Goal: Check status: Check status

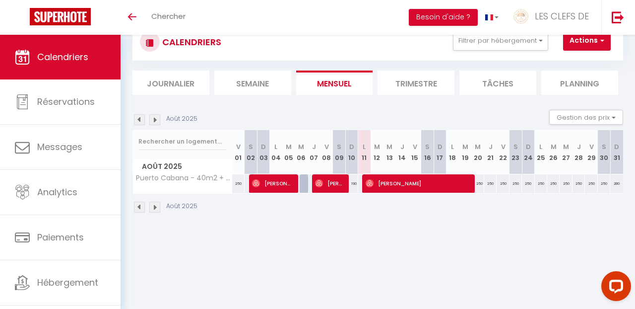
click at [140, 122] on img at bounding box center [139, 119] width 11 height 11
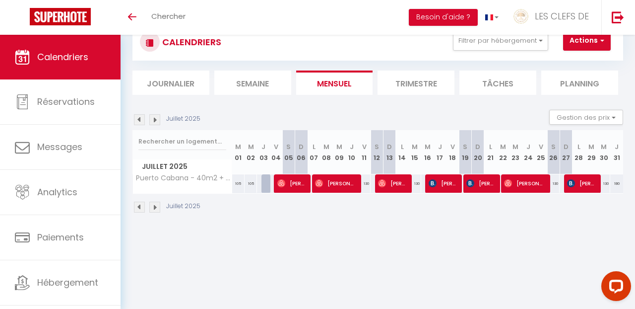
click at [140, 122] on img at bounding box center [139, 119] width 11 height 11
select select
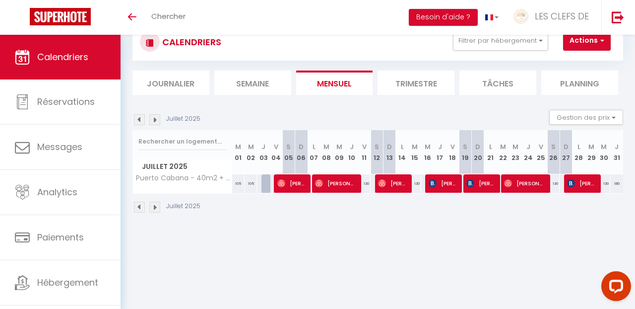
select select
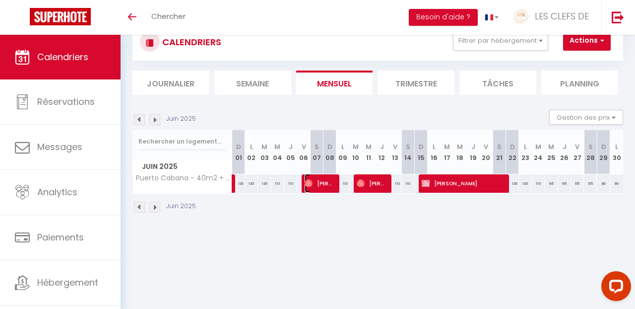
click at [316, 185] on span "[PERSON_NAME]" at bounding box center [320, 183] width 30 height 19
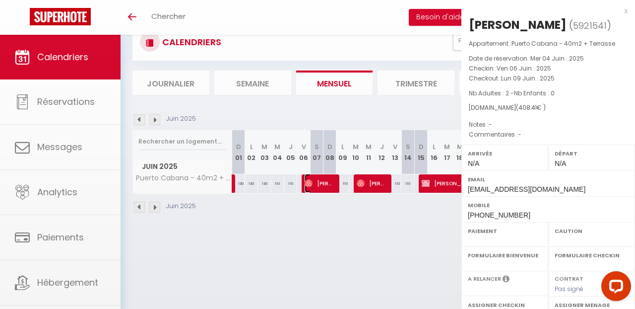
select select "OK"
select select "0"
select select "1"
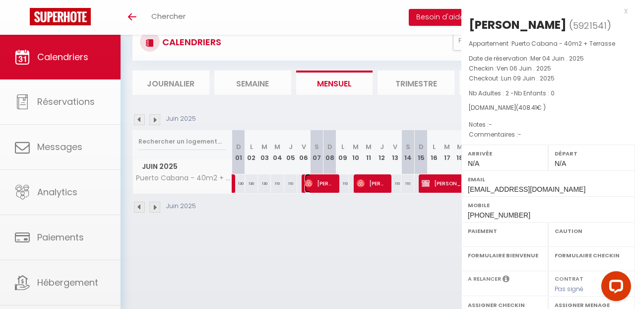
select select
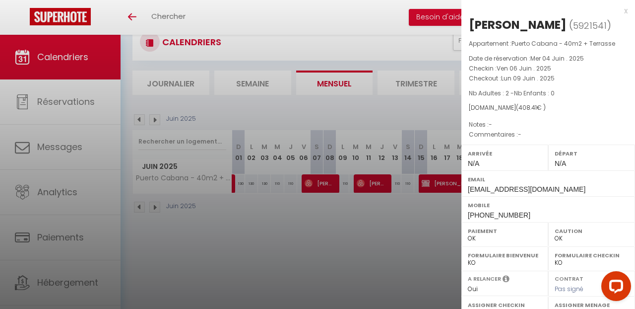
click at [324, 217] on div at bounding box center [317, 154] width 635 height 309
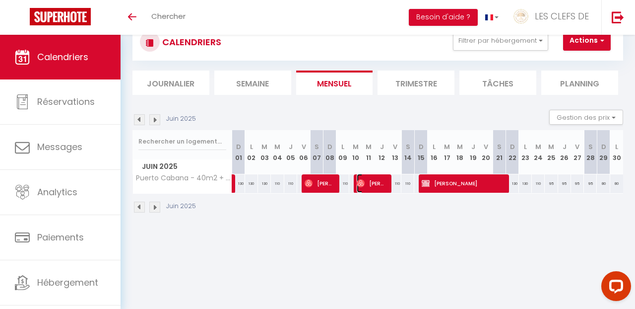
click at [364, 185] on span "[PERSON_NAME]" at bounding box center [372, 183] width 30 height 19
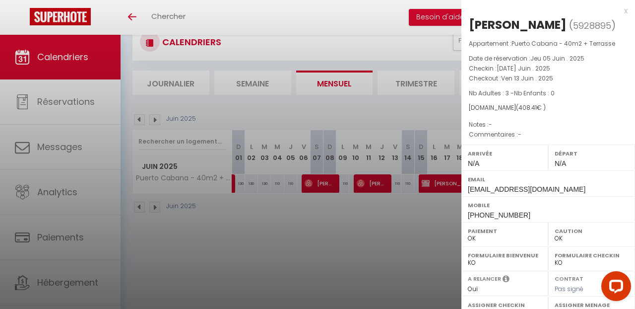
click at [398, 263] on div at bounding box center [317, 154] width 635 height 309
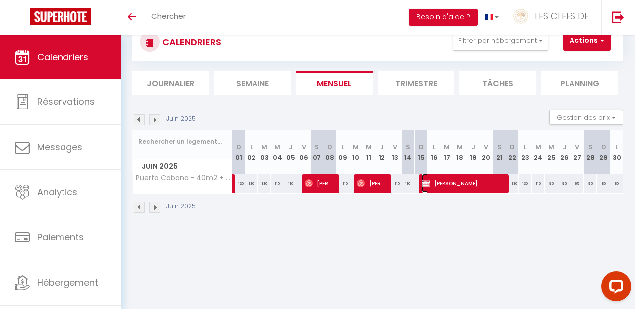
click at [481, 178] on span "[PERSON_NAME]" at bounding box center [463, 183] width 82 height 19
select select "KO"
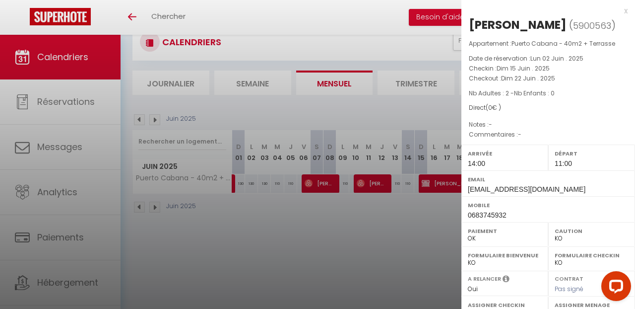
click at [351, 233] on div at bounding box center [317, 154] width 635 height 309
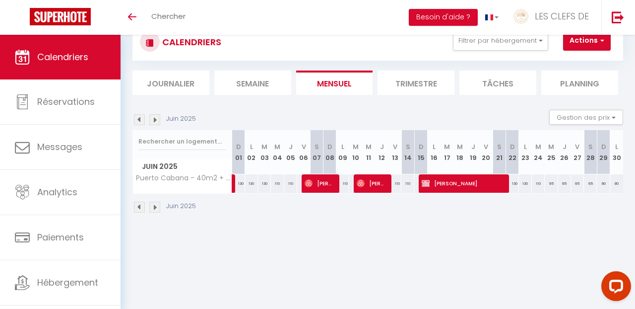
click at [155, 119] on img at bounding box center [154, 119] width 11 height 11
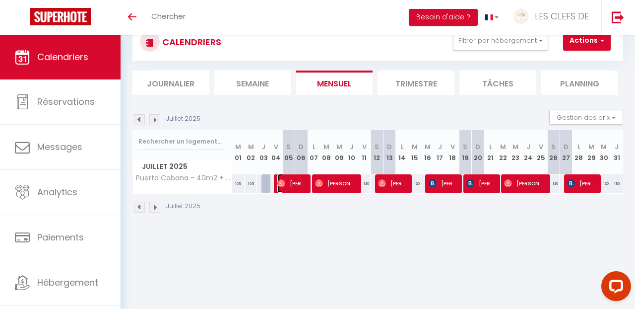
click at [287, 186] on span "[PERSON_NAME]" at bounding box center [291, 183] width 29 height 19
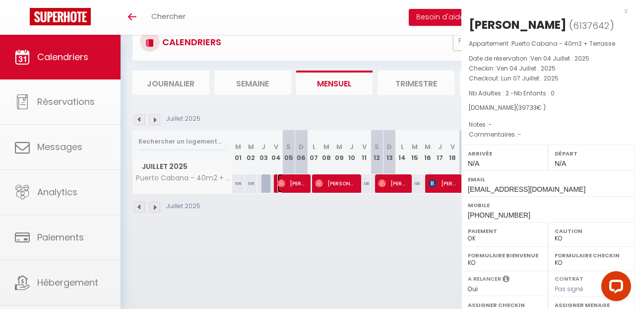
select select "OK"
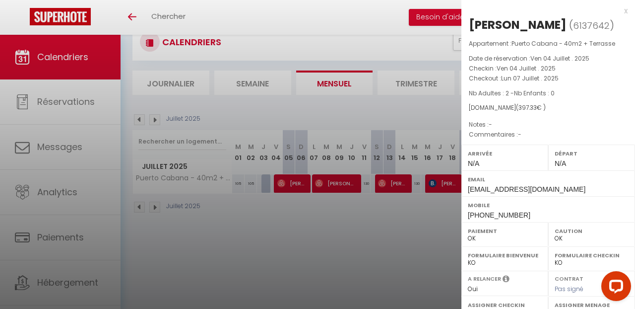
click at [336, 205] on div at bounding box center [317, 154] width 635 height 309
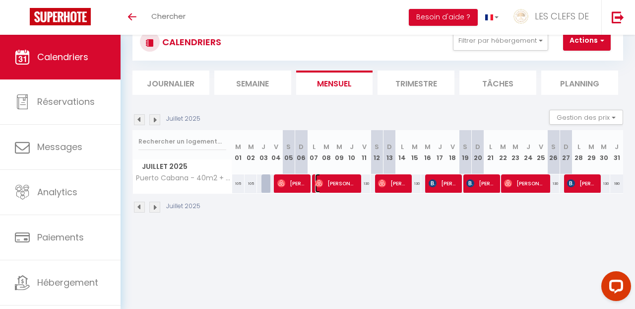
click at [346, 188] on span "[PERSON_NAME]" at bounding box center [335, 183] width 41 height 19
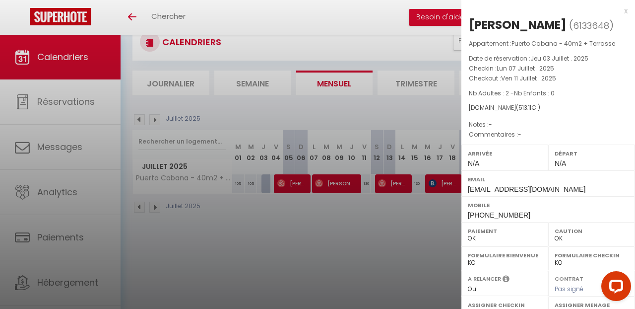
click at [342, 231] on div at bounding box center [317, 154] width 635 height 309
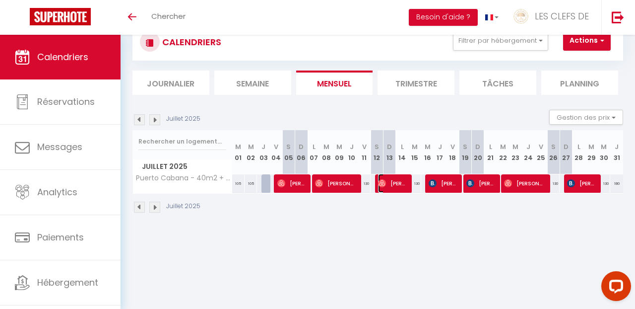
click at [398, 187] on span "[PERSON_NAME]" at bounding box center [392, 183] width 29 height 19
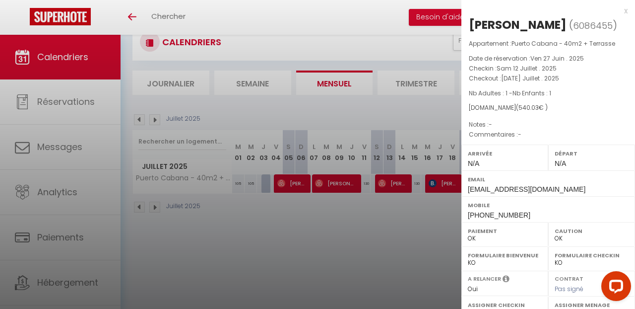
click at [419, 254] on div at bounding box center [317, 154] width 635 height 309
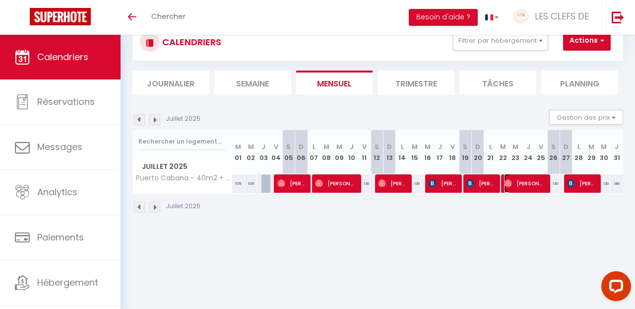
click at [526, 187] on span "[PERSON_NAME]" at bounding box center [524, 183] width 41 height 19
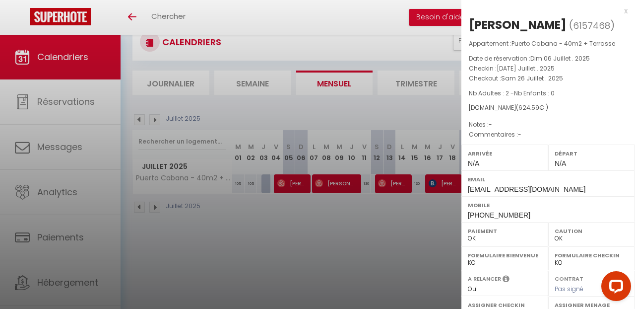
scroll to position [24, 0]
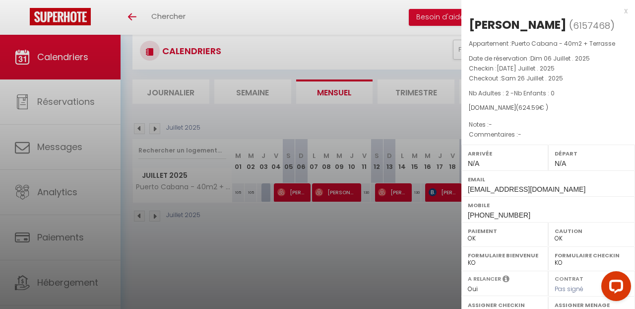
click at [352, 242] on div at bounding box center [317, 154] width 635 height 309
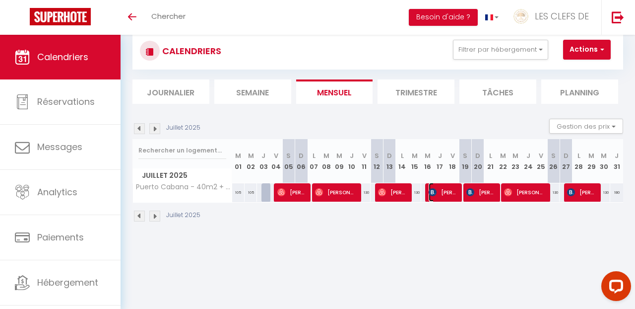
click at [442, 195] on span "[PERSON_NAME]" at bounding box center [443, 192] width 29 height 19
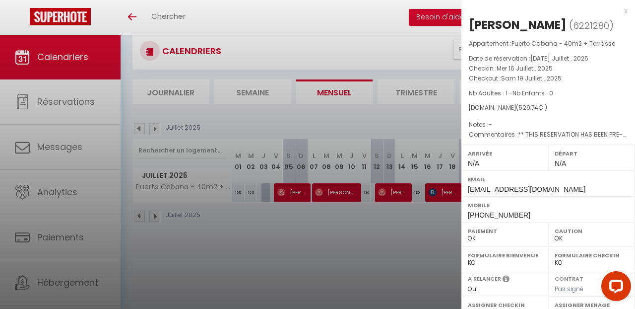
click at [392, 220] on div at bounding box center [317, 154] width 635 height 309
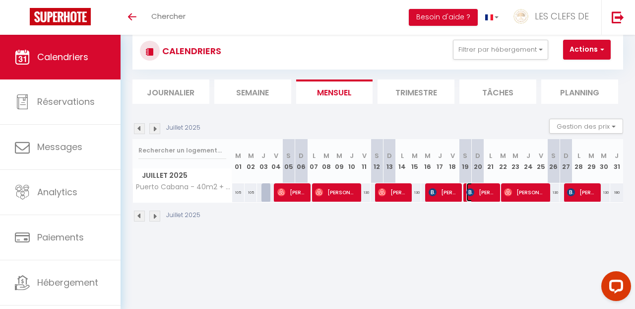
click at [479, 198] on span "[PERSON_NAME]" at bounding box center [480, 192] width 29 height 19
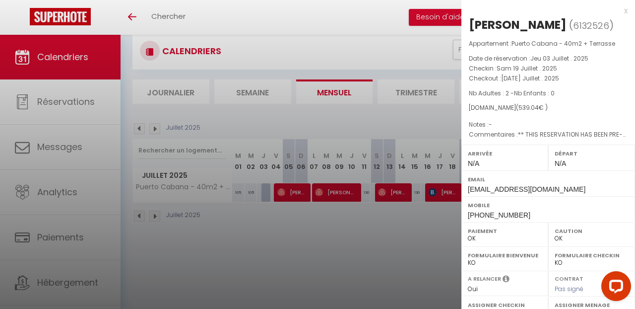
click at [426, 232] on div at bounding box center [317, 154] width 635 height 309
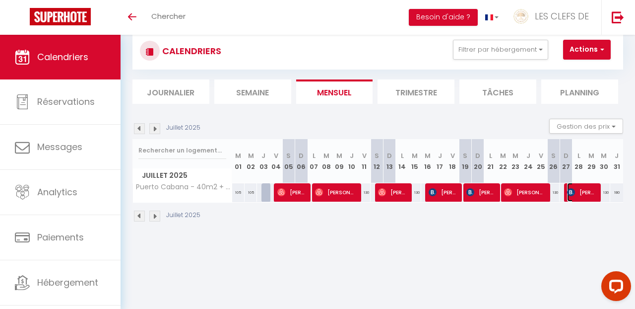
click at [573, 191] on img at bounding box center [571, 192] width 8 height 8
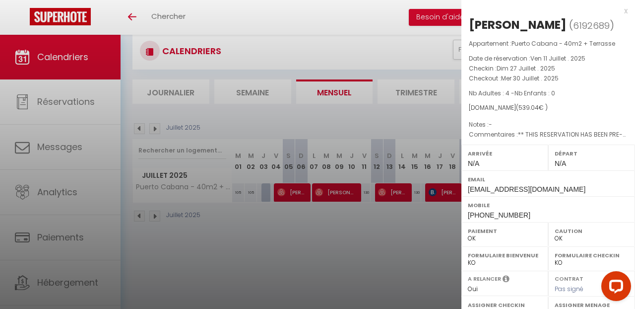
click at [208, 260] on div at bounding box center [317, 154] width 635 height 309
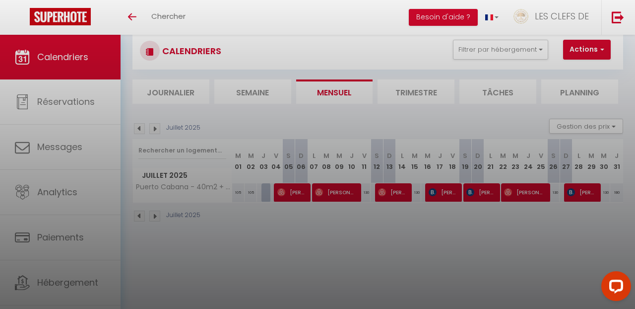
checkbox input "false"
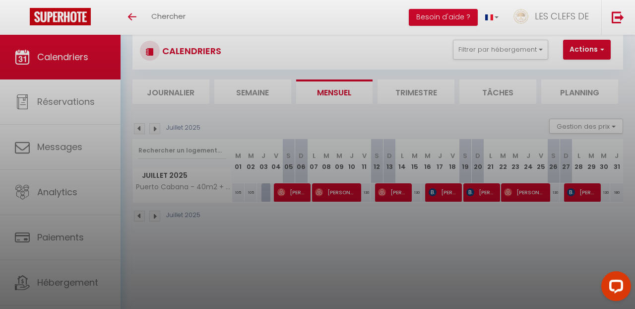
checkbox input "false"
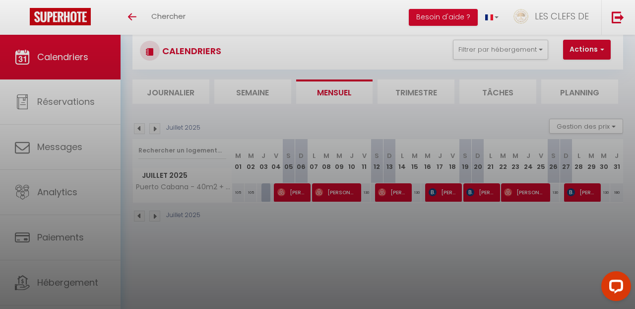
checkbox input "false"
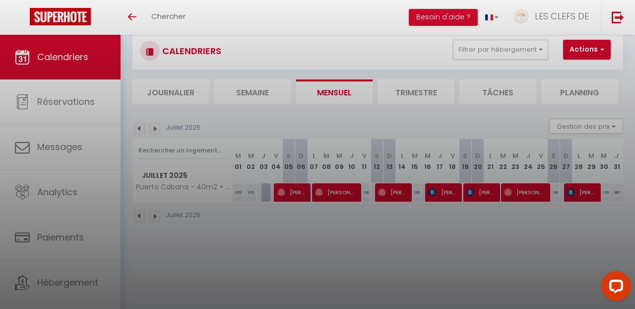
checkbox input "false"
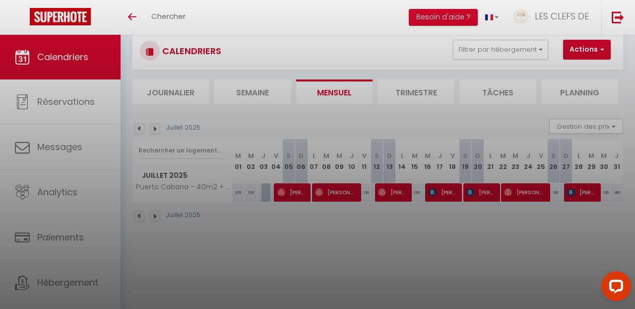
checkbox input "false"
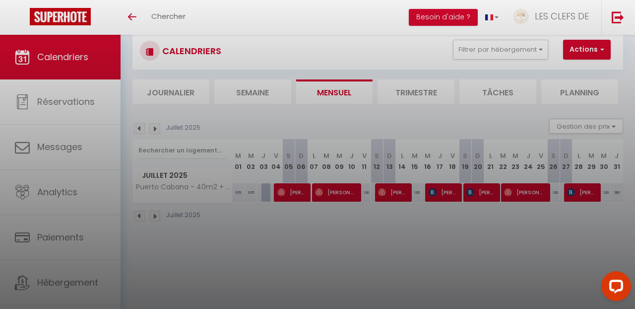
checkbox input "false"
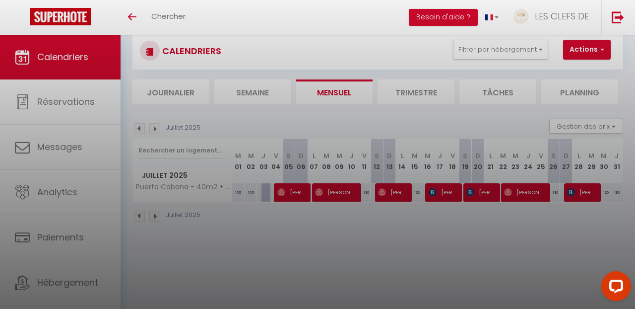
checkbox input "false"
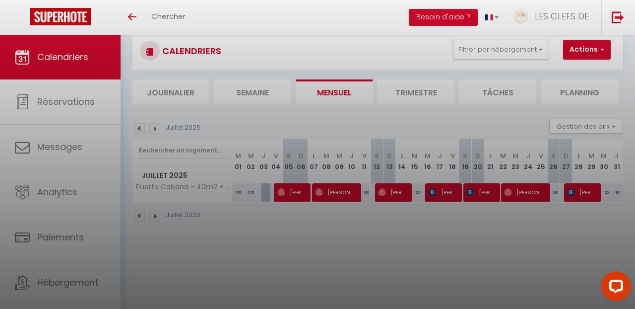
checkbox input "false"
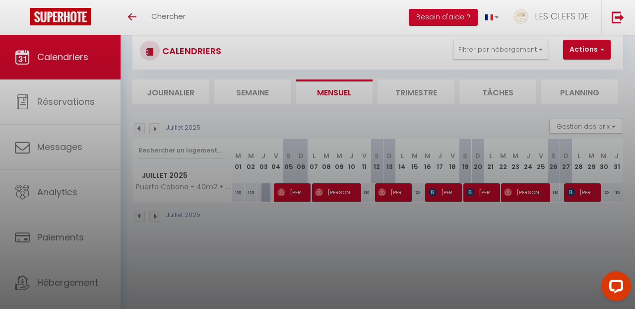
checkbox input "false"
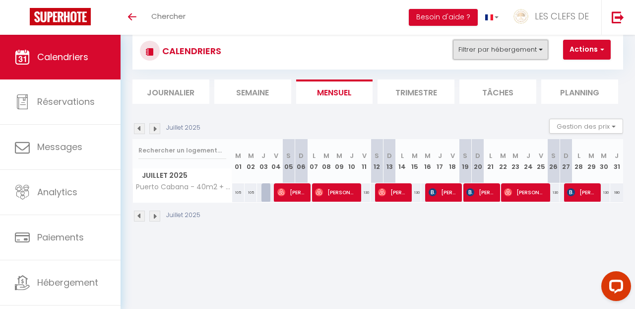
click at [484, 49] on button "Filtrer par hébergement" at bounding box center [500, 50] width 95 height 20
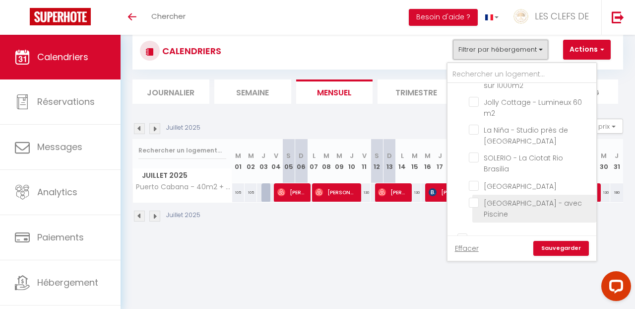
scroll to position [461, 0]
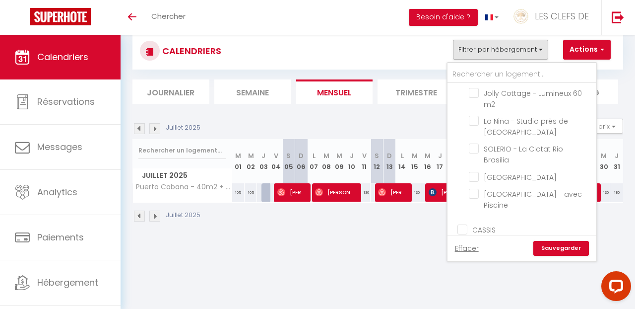
click at [474, 238] on input "ABRI - CÔTIER" at bounding box center [531, 243] width 124 height 10
checkbox input "true"
checkbox input "false"
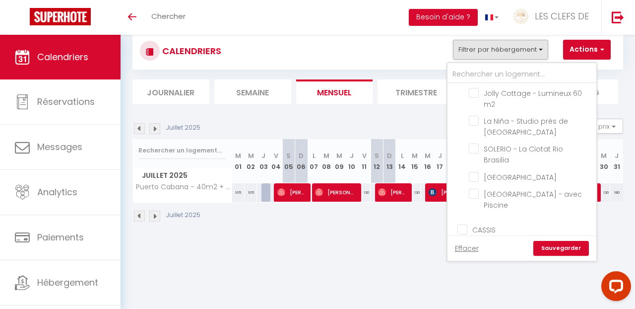
checkbox input "false"
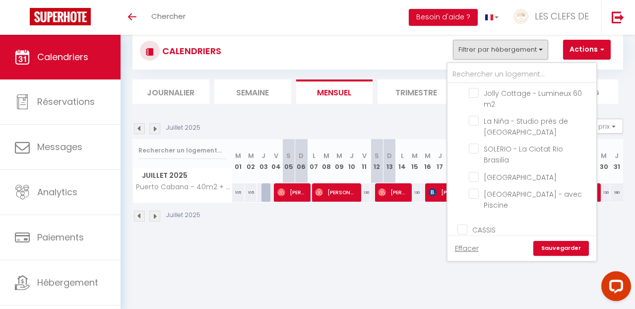
checkbox input "false"
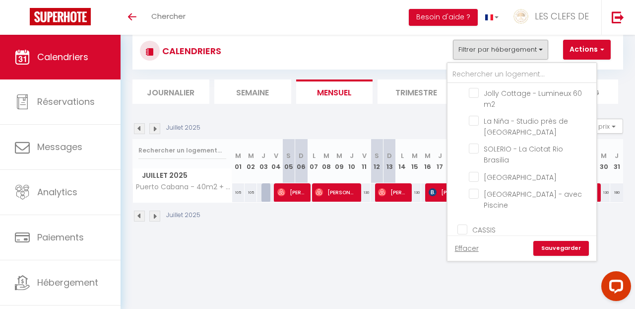
checkbox input "false"
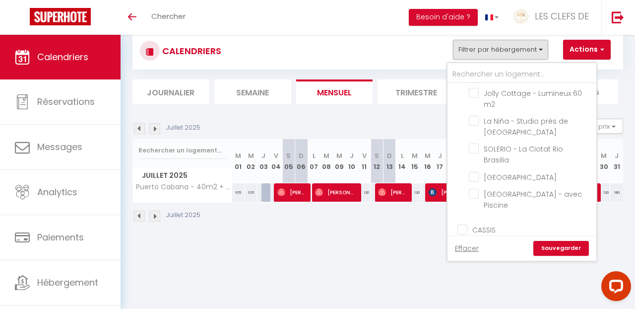
checkbox input "false"
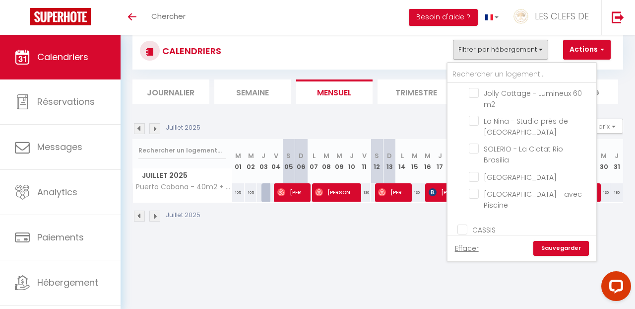
checkbox input "false"
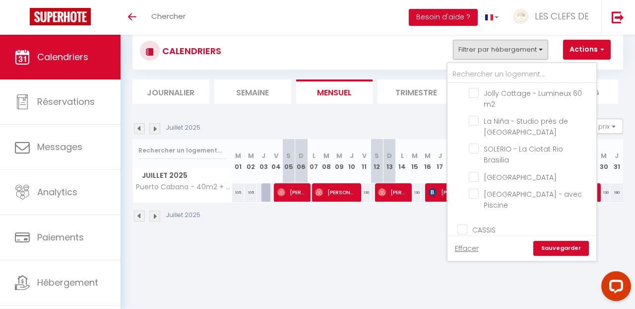
checkbox input "false"
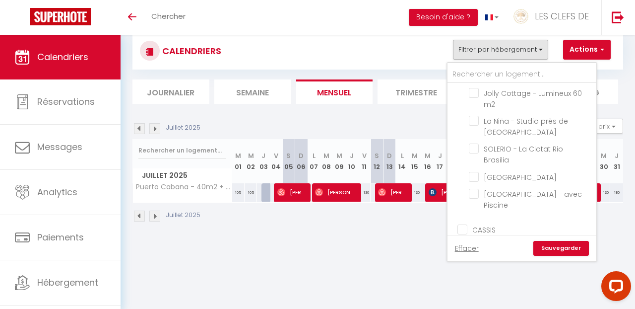
checkbox input "false"
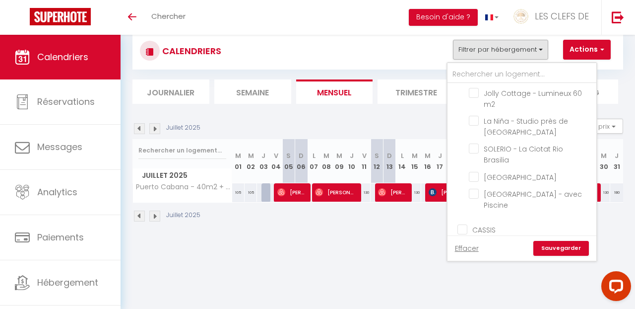
checkbox input "false"
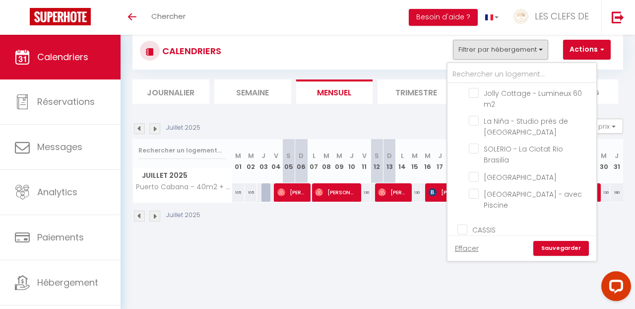
checkbox input "false"
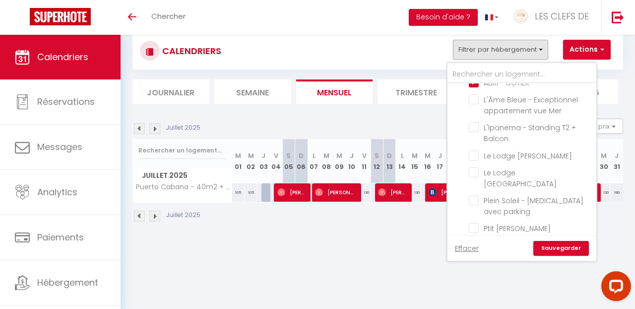
scroll to position [625, 0]
click at [473, 248] on input "Puerto Cabana - 40m2 + Terrasse" at bounding box center [531, 253] width 124 height 10
checkbox input "false"
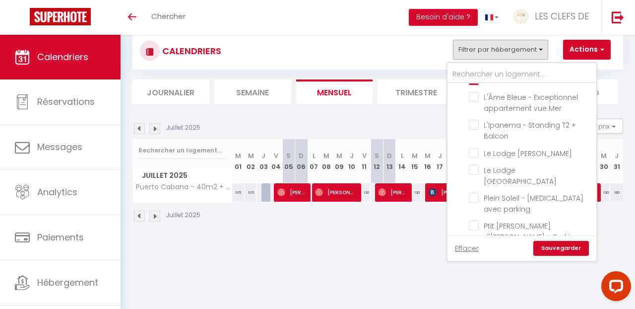
checkbox input "false"
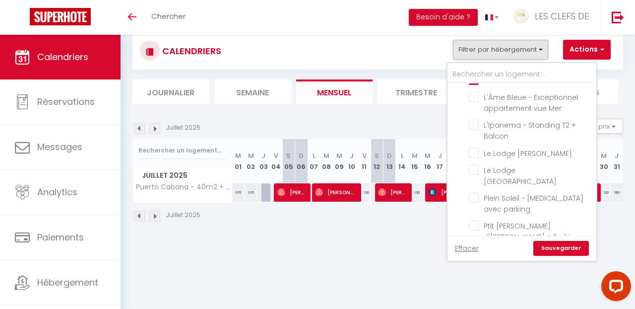
checkbox input "false"
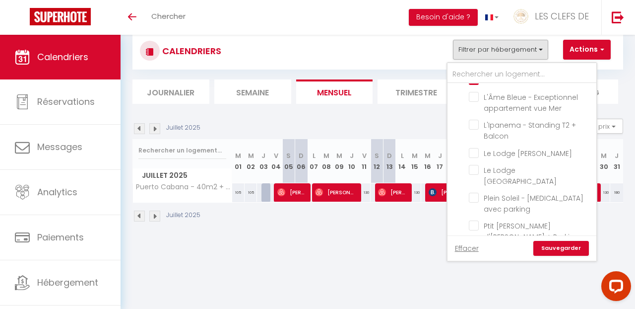
checkbox input "false"
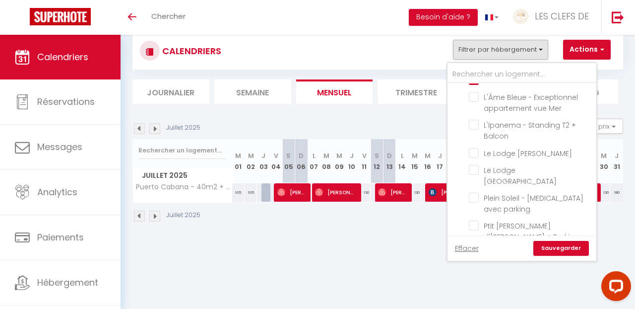
checkbox input "false"
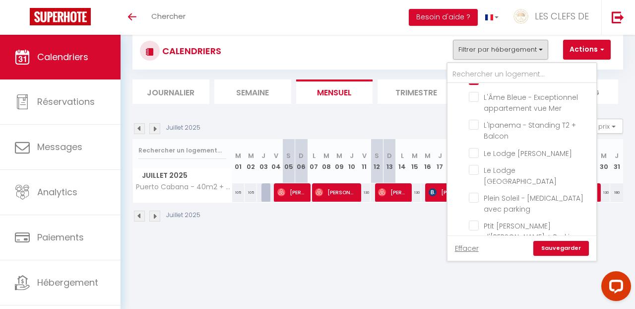
checkbox input "false"
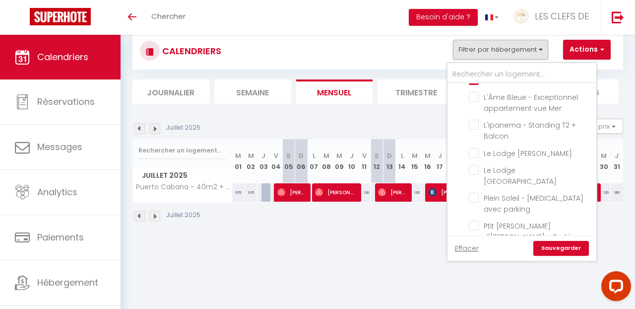
checkbox input "false"
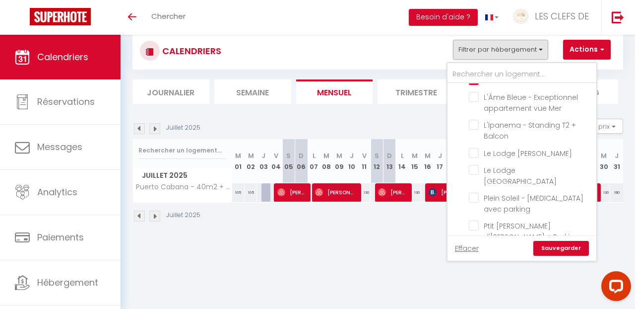
checkbox input "false"
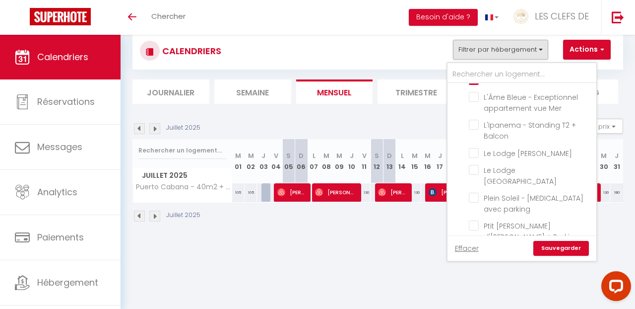
checkbox input "false"
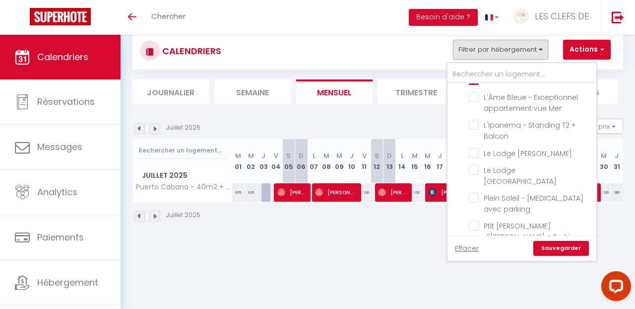
checkbox input "false"
click at [567, 253] on link "Sauvegarder" at bounding box center [561, 248] width 56 height 15
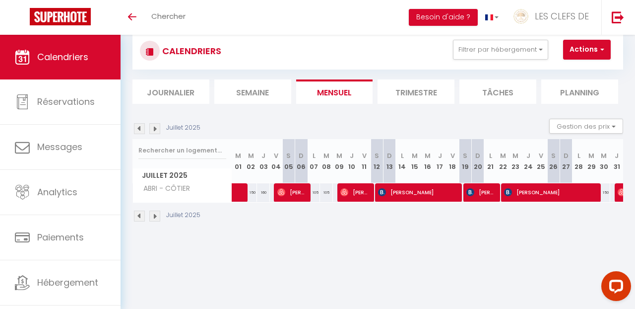
click at [139, 127] on img at bounding box center [139, 128] width 11 height 11
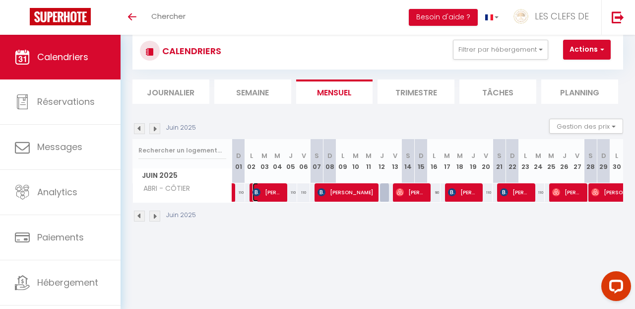
click at [274, 197] on span "[PERSON_NAME]" at bounding box center [268, 192] width 30 height 19
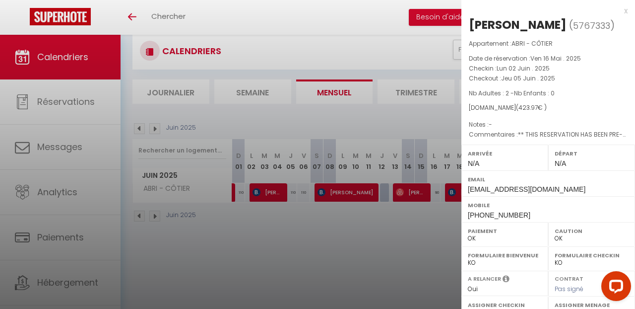
click at [299, 230] on div at bounding box center [317, 154] width 635 height 309
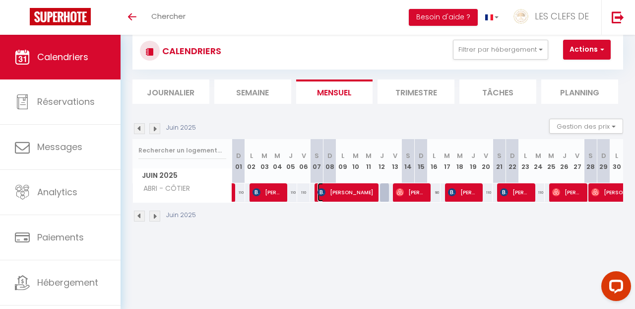
click at [347, 198] on span "[PERSON_NAME]" at bounding box center [346, 192] width 56 height 19
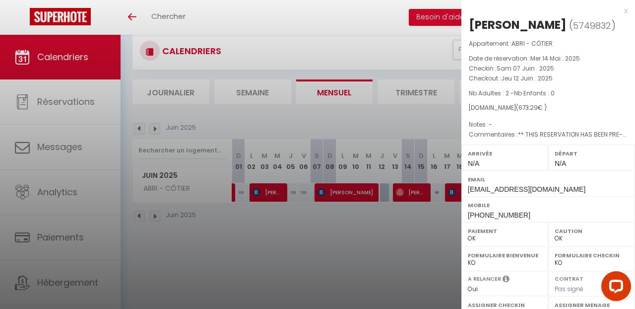
click at [389, 280] on div at bounding box center [317, 154] width 635 height 309
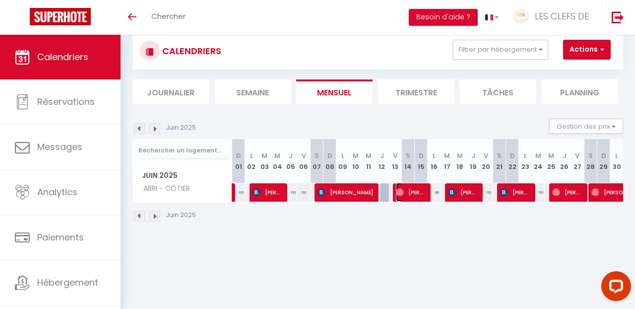
click at [415, 193] on span "[PERSON_NAME]" at bounding box center [411, 192] width 30 height 19
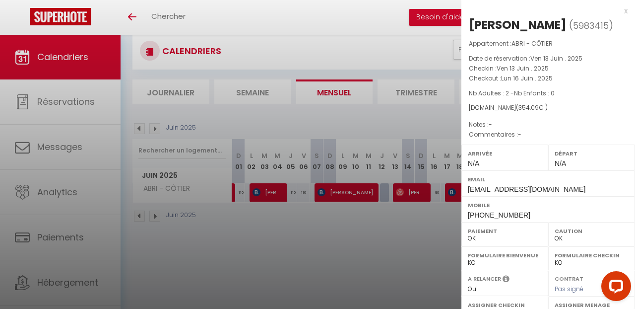
click at [379, 225] on div at bounding box center [317, 154] width 635 height 309
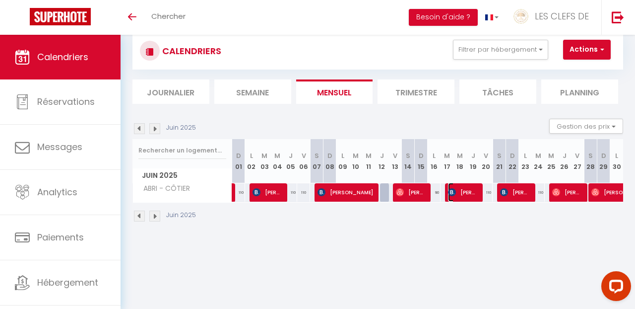
click at [460, 196] on span "[PERSON_NAME]" at bounding box center [463, 192] width 30 height 19
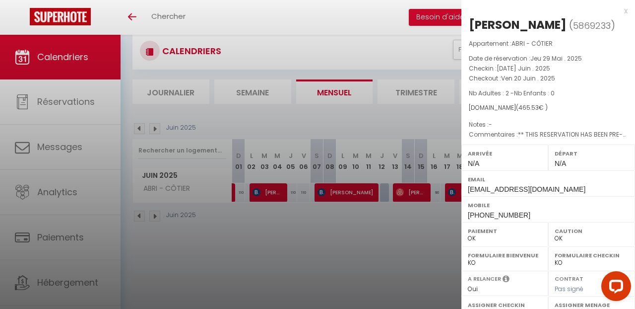
click at [422, 227] on div at bounding box center [317, 154] width 635 height 309
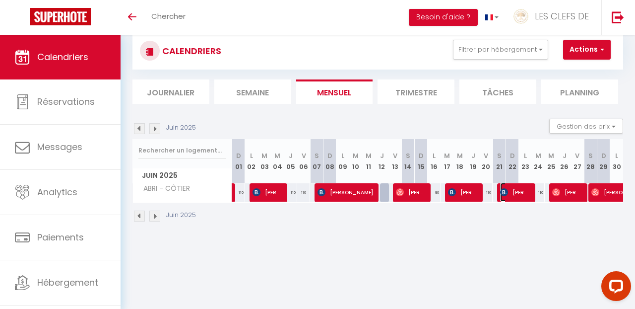
click at [514, 194] on span "[PERSON_NAME]" at bounding box center [515, 192] width 30 height 19
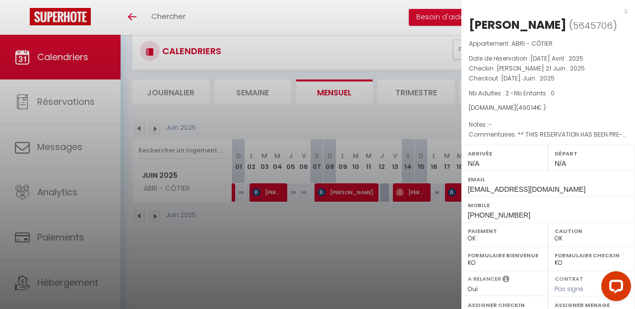
click at [427, 232] on div at bounding box center [317, 154] width 635 height 309
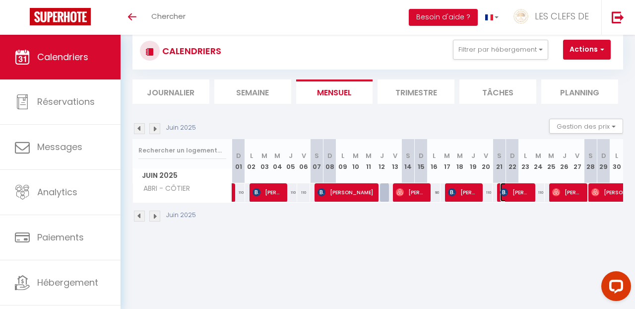
click at [511, 199] on span "[PERSON_NAME]" at bounding box center [515, 192] width 30 height 19
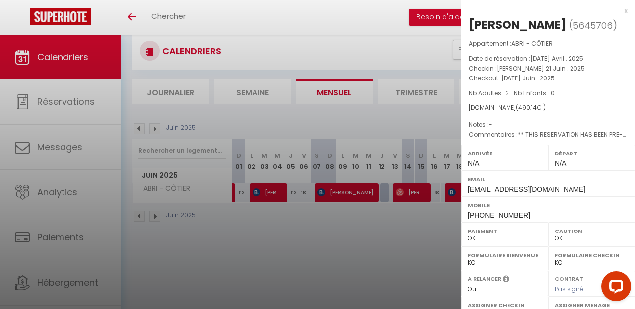
click at [435, 226] on div at bounding box center [317, 154] width 635 height 309
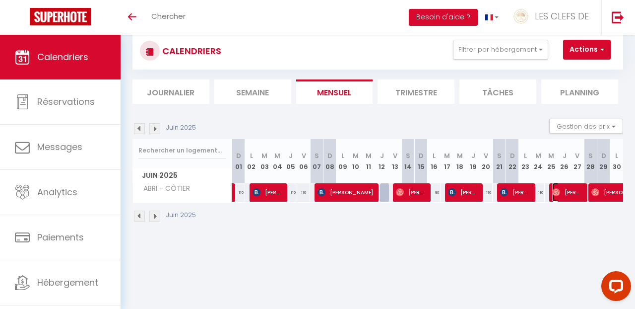
click at [558, 197] on span "[PERSON_NAME]" at bounding box center [567, 192] width 30 height 19
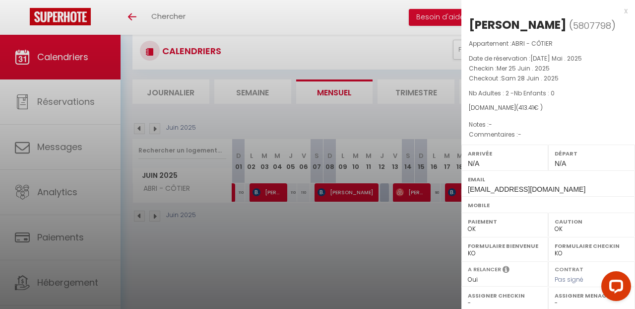
click at [432, 241] on div at bounding box center [317, 154] width 635 height 309
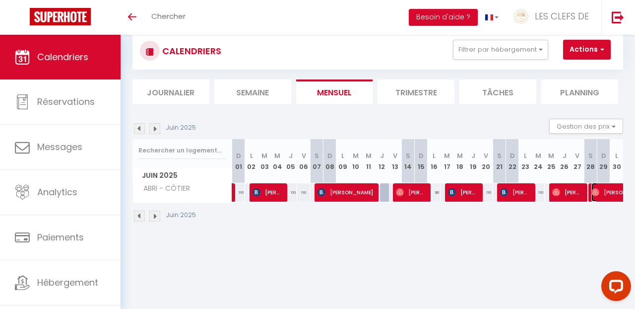
click at [596, 194] on img at bounding box center [595, 192] width 8 height 8
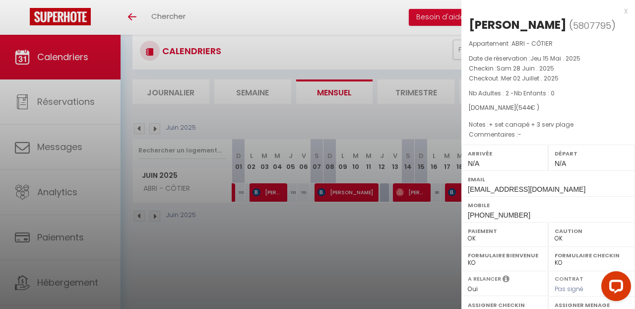
click at [310, 257] on div at bounding box center [317, 154] width 635 height 309
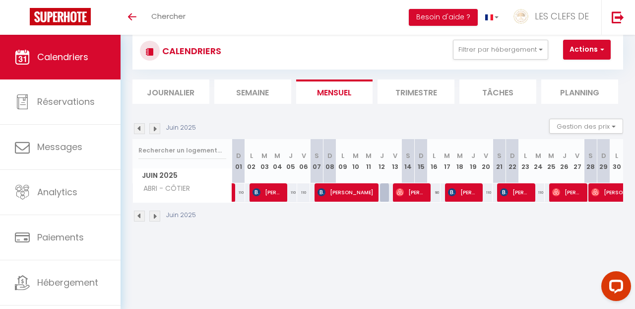
click at [158, 128] on img at bounding box center [154, 128] width 11 height 11
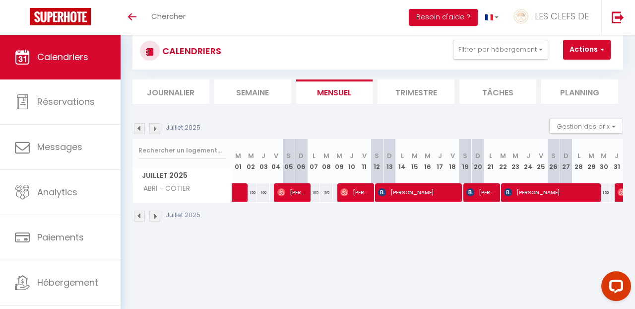
scroll to position [23, 0]
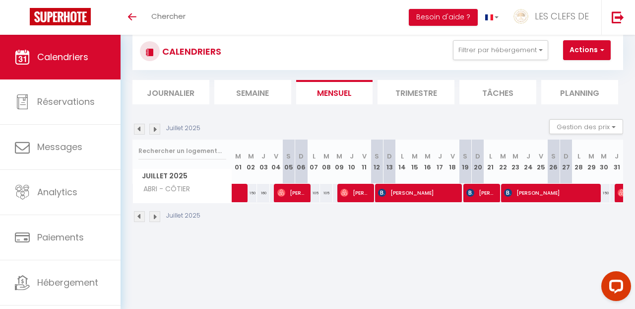
click at [616, 191] on div at bounding box center [621, 193] width 13 height 19
click at [621, 191] on img at bounding box center [622, 193] width 8 height 8
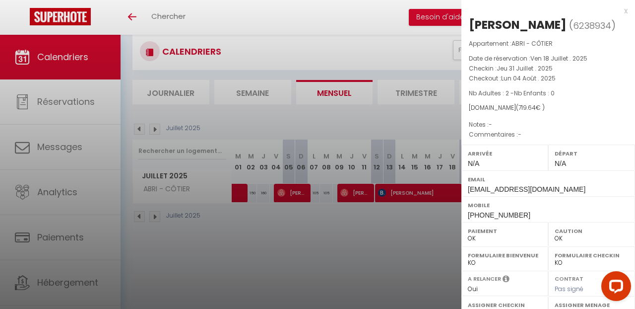
click at [343, 222] on div at bounding box center [317, 154] width 635 height 309
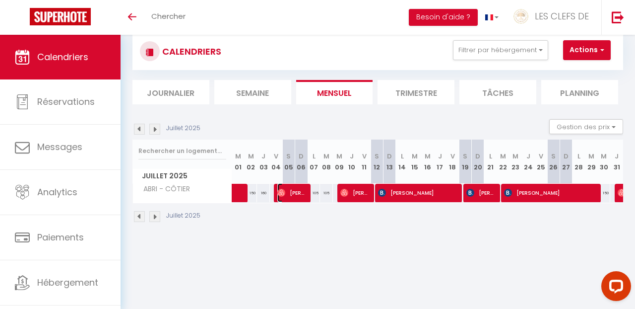
click at [292, 197] on span "[PERSON_NAME]" at bounding box center [291, 192] width 29 height 19
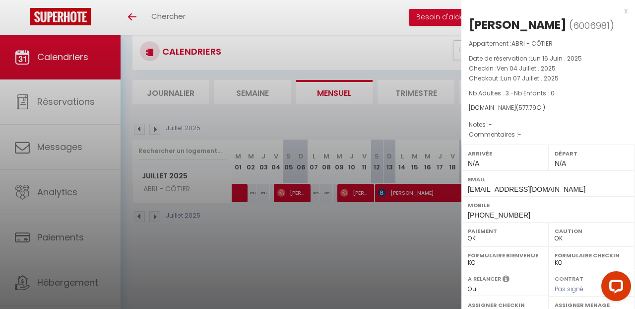
click at [313, 232] on div at bounding box center [317, 154] width 635 height 309
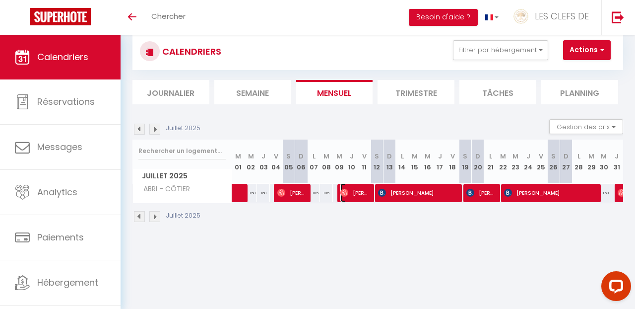
click at [359, 194] on span "[PERSON_NAME]" at bounding box center [354, 192] width 29 height 19
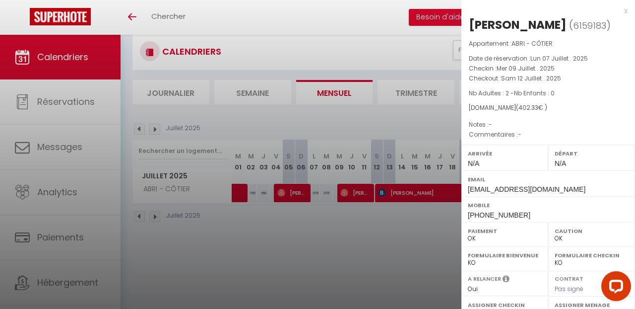
click at [390, 247] on div at bounding box center [317, 154] width 635 height 309
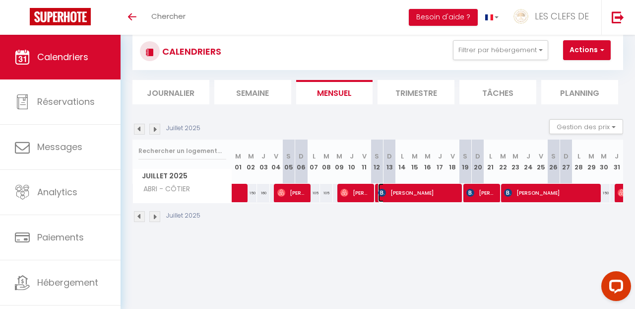
click at [440, 197] on span "[PERSON_NAME]" at bounding box center [417, 192] width 78 height 19
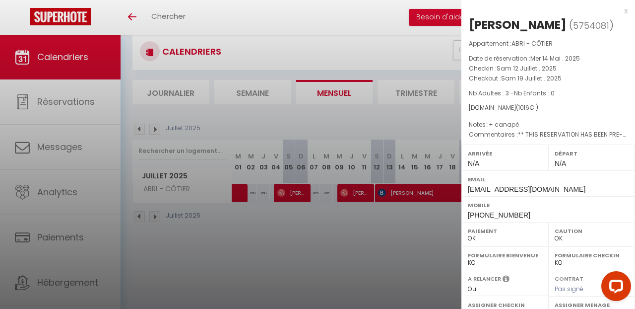
click at [391, 228] on div at bounding box center [317, 154] width 635 height 309
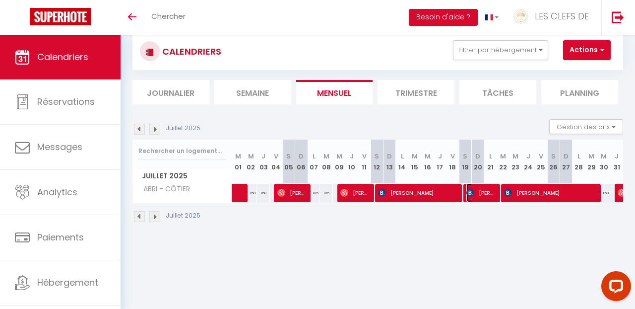
click at [481, 195] on span "[PERSON_NAME]" at bounding box center [480, 192] width 29 height 19
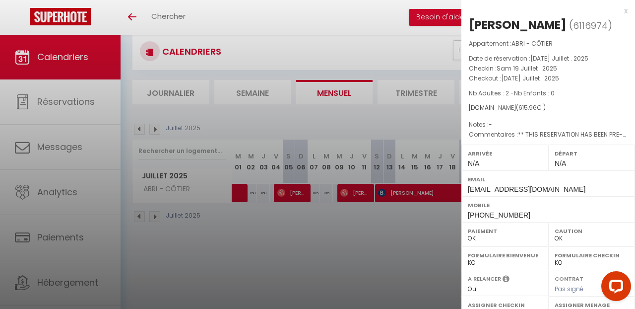
click at [372, 230] on div at bounding box center [317, 154] width 635 height 309
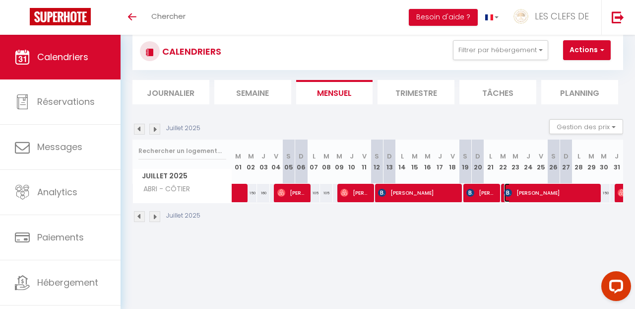
click at [537, 199] on span "[PERSON_NAME]" at bounding box center [549, 192] width 91 height 19
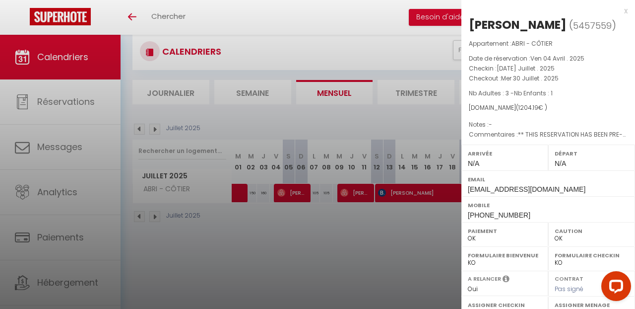
click at [337, 269] on div at bounding box center [317, 154] width 635 height 309
